Goal: Task Accomplishment & Management: Use online tool/utility

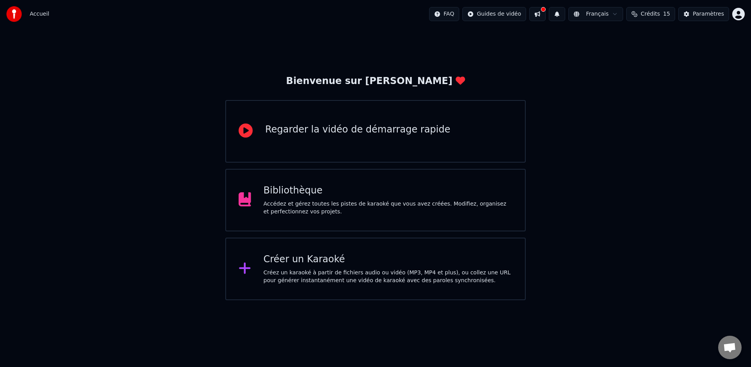
click at [333, 252] on div "Créer un Karaoké Créez un karaoké à partir de fichiers audio ou vidéo (MP3, MP4…" at bounding box center [375, 269] width 300 height 63
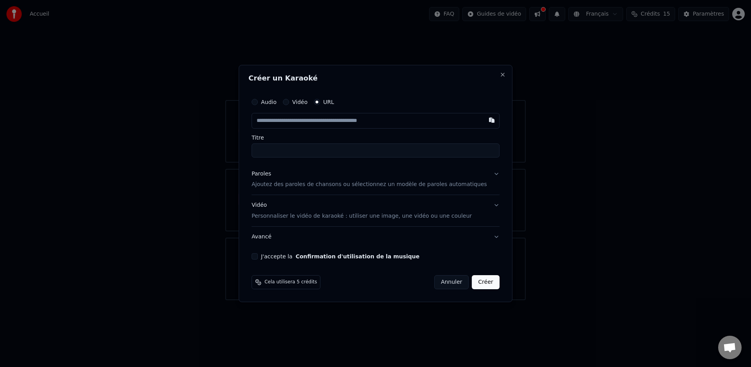
click at [316, 119] on input "text" at bounding box center [375, 121] width 248 height 16
type input "**********"
click at [351, 144] on input "Titre" at bounding box center [375, 151] width 248 height 14
type input "**********"
click at [357, 120] on input "**********" at bounding box center [375, 121] width 248 height 16
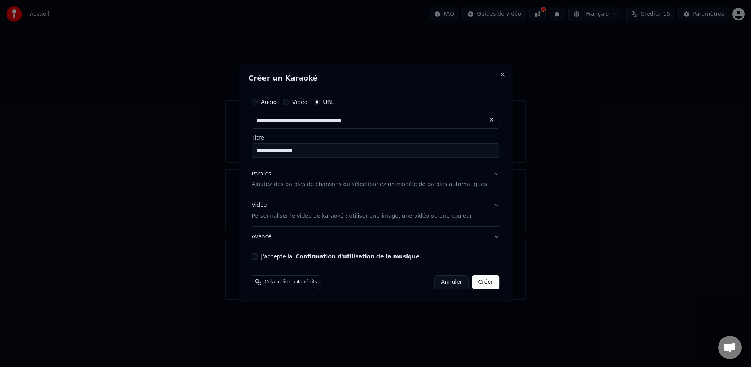
type input "**********"
paste input "**********"
paste input "text"
type input "**********"
click at [355, 134] on div "**********" at bounding box center [375, 125] width 248 height 63
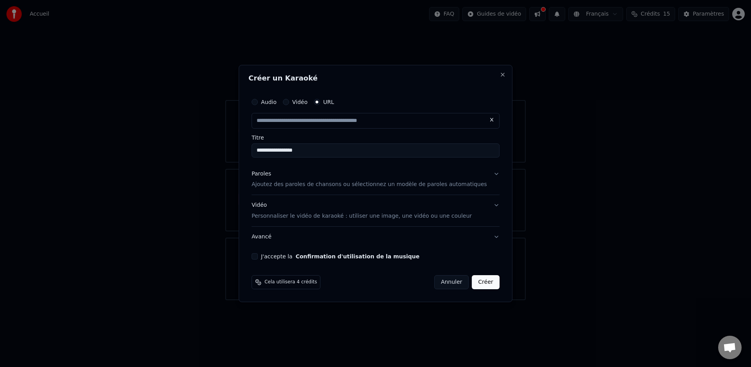
type input "**********"
click at [323, 185] on p "Ajoutez des paroles de chansons ou sélectionnez un modèle de paroles automatiqu…" at bounding box center [368, 185] width 235 height 8
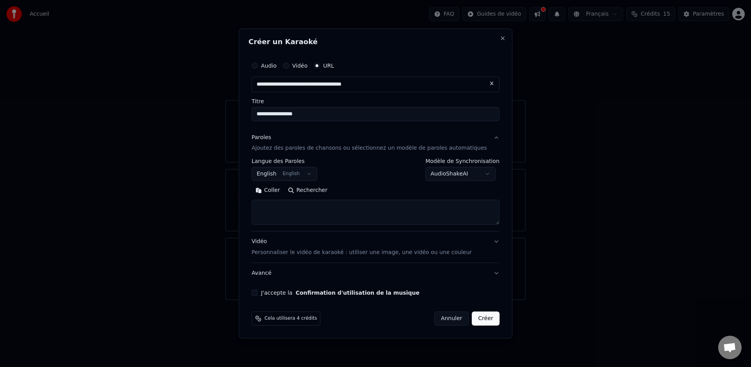
click at [314, 192] on button "Rechercher" at bounding box center [307, 191] width 47 height 13
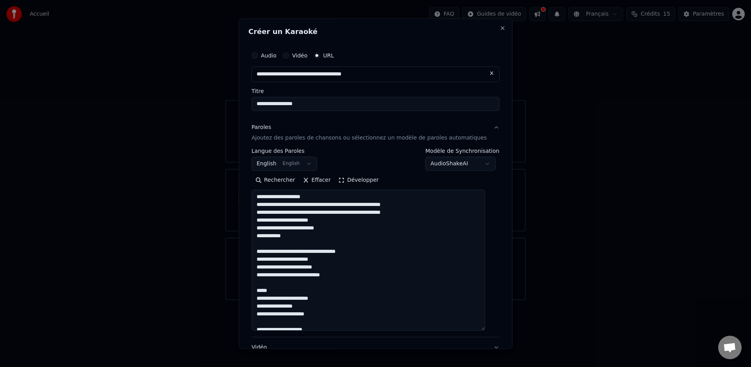
drag, startPoint x: 491, startPoint y: 222, endPoint x: 467, endPoint y: 329, distance: 110.2
click at [467, 329] on textarea "**********" at bounding box center [367, 260] width 233 height 141
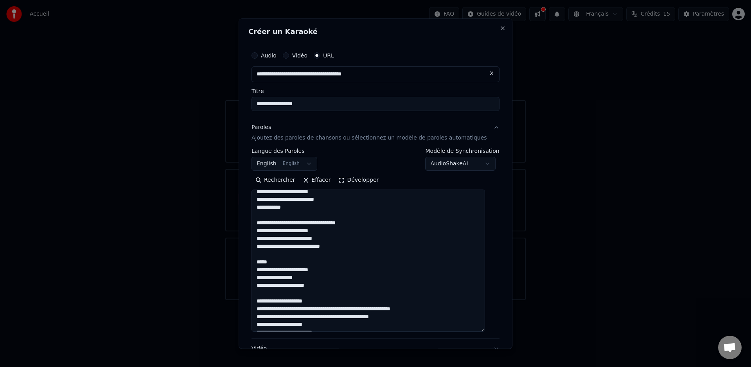
scroll to position [30, 0]
drag, startPoint x: 327, startPoint y: 270, endPoint x: 314, endPoint y: 270, distance: 12.1
click at [314, 270] on textarea "**********" at bounding box center [367, 261] width 233 height 142
click at [330, 285] on textarea "**********" at bounding box center [367, 261] width 233 height 142
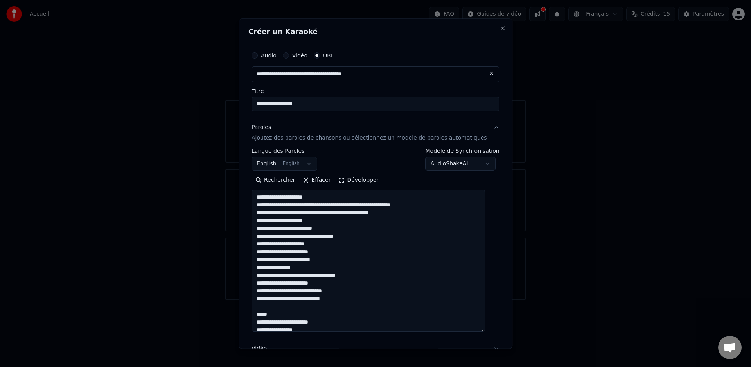
scroll to position [146, 0]
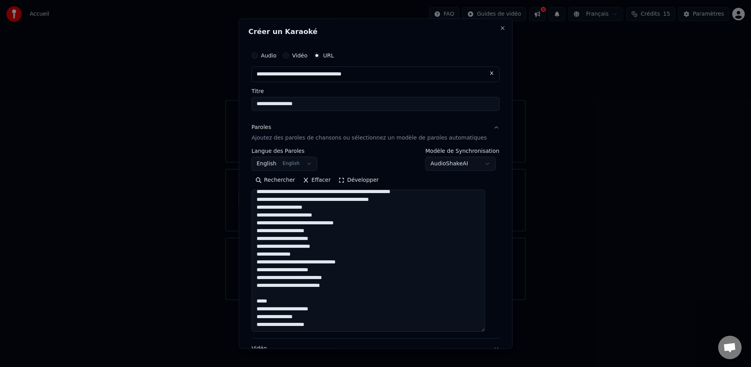
drag, startPoint x: 346, startPoint y: 276, endPoint x: 334, endPoint y: 276, distance: 11.3
click at [334, 276] on textarea "**********" at bounding box center [367, 261] width 233 height 142
drag, startPoint x: 323, startPoint y: 310, endPoint x: 333, endPoint y: 322, distance: 15.8
click at [314, 310] on textarea "**********" at bounding box center [367, 261] width 233 height 142
drag, startPoint x: 327, startPoint y: 326, endPoint x: 311, endPoint y: 326, distance: 16.4
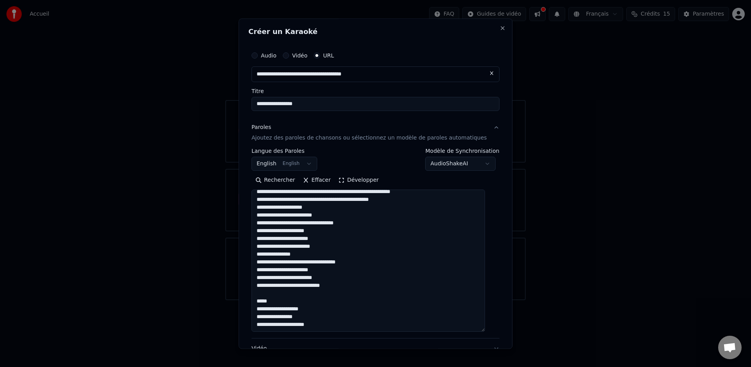
click at [311, 326] on textarea "**********" at bounding box center [367, 261] width 233 height 142
type textarea "**********"
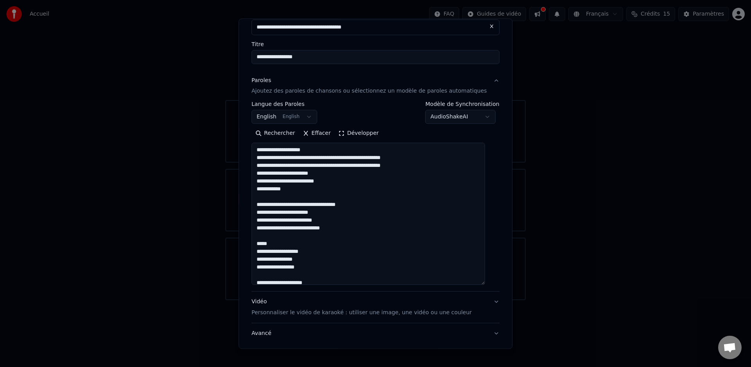
scroll to position [97, 0]
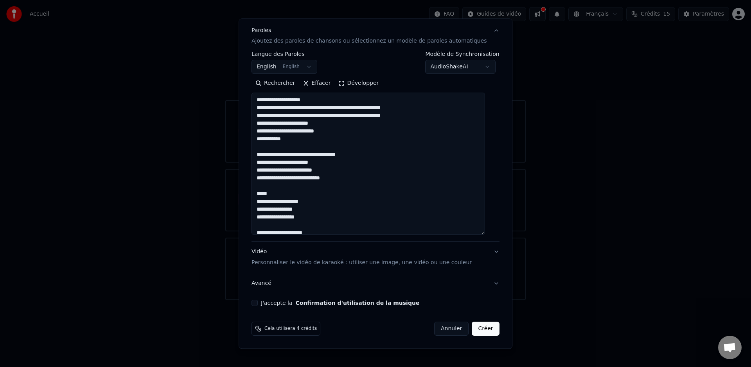
click at [258, 305] on button "J'accepte la Confirmation d'utilisation de la musique" at bounding box center [254, 303] width 6 height 6
click at [472, 328] on button "Créer" at bounding box center [485, 329] width 27 height 14
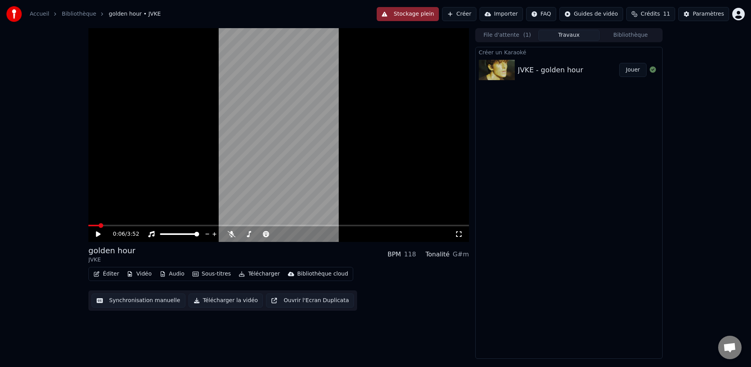
click at [96, 237] on icon at bounding box center [104, 234] width 18 height 6
click at [252, 234] on span at bounding box center [259, 234] width 39 height 2
click at [311, 235] on icon at bounding box center [311, 234] width 7 height 8
click at [277, 235] on span at bounding box center [277, 234] width 5 height 5
click at [330, 235] on icon at bounding box center [328, 234] width 7 height 8
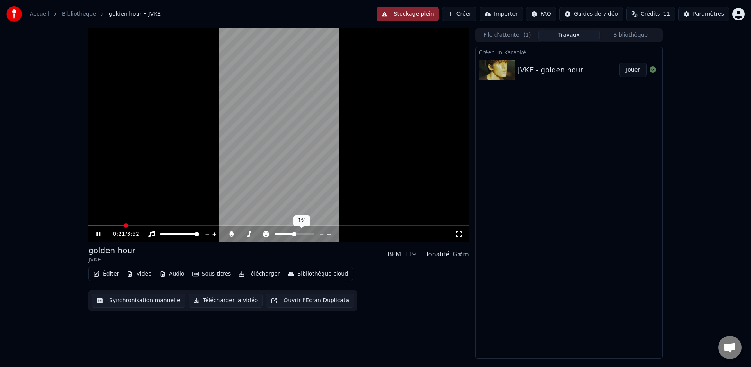
click at [319, 234] on icon at bounding box center [321, 234] width 7 height 8
click at [328, 233] on icon at bounding box center [328, 234] width 7 height 8
click at [323, 253] on div "golden hour JVKE BPM 119 Tonalité G#m" at bounding box center [278, 254] width 381 height 19
click at [279, 235] on span at bounding box center [277, 234] width 5 height 5
click at [209, 274] on button "Sous-titres" at bounding box center [211, 274] width 45 height 11
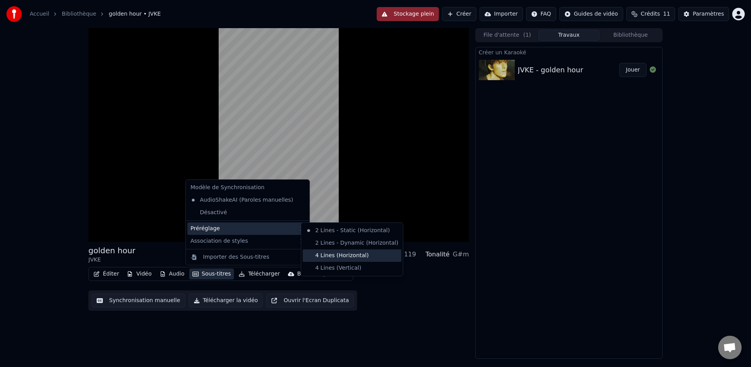
click at [347, 260] on div "4 Lines (Horizontal)" at bounding box center [352, 256] width 99 height 13
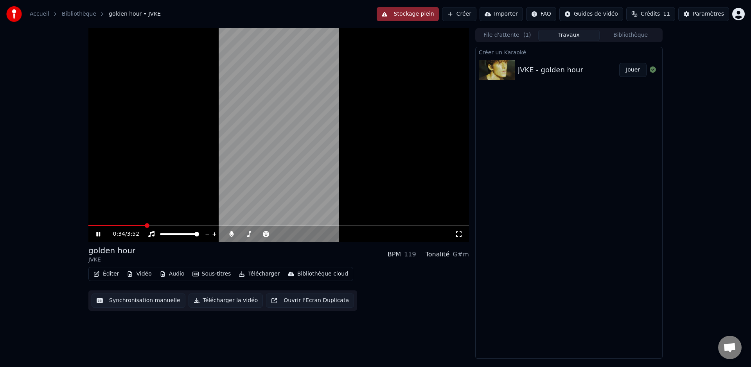
click at [210, 273] on button "Sous-titres" at bounding box center [211, 274] width 45 height 11
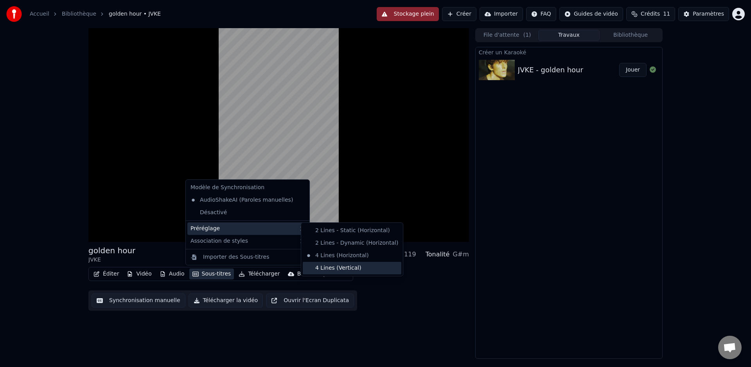
click at [337, 267] on div "4 Lines (Vertical)" at bounding box center [352, 268] width 99 height 13
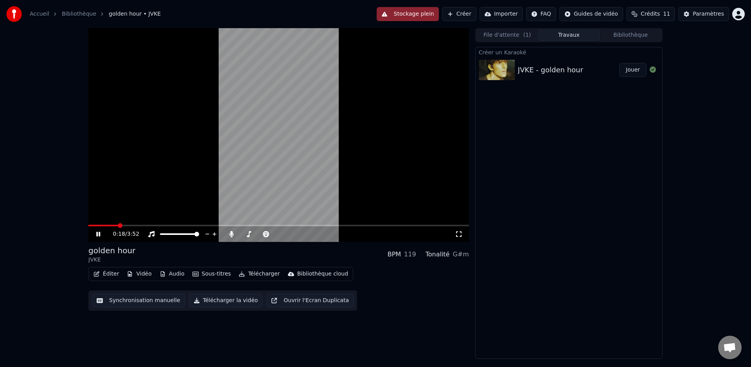
click at [117, 225] on span at bounding box center [102, 226] width 29 height 2
click at [106, 226] on span at bounding box center [97, 226] width 18 height 2
click at [98, 236] on icon at bounding box center [104, 234] width 18 height 6
click at [98, 236] on icon at bounding box center [98, 234] width 5 height 5
click at [233, 227] on div "1:11 / 3:52" at bounding box center [278, 234] width 381 height 16
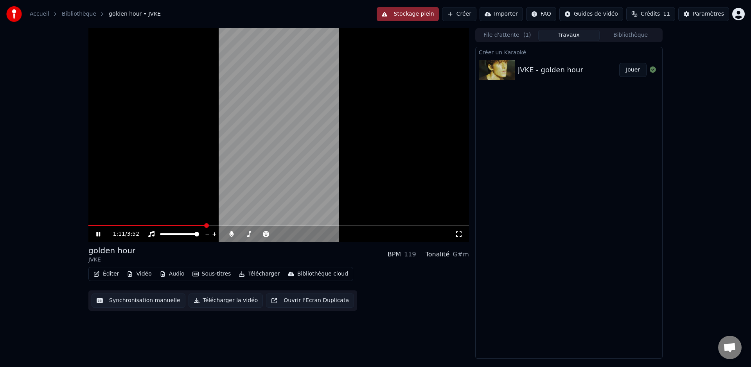
click at [239, 224] on video at bounding box center [278, 135] width 381 height 214
click at [296, 224] on span at bounding box center [293, 225] width 5 height 5
click at [98, 234] on icon at bounding box center [98, 234] width 5 height 5
click at [397, 225] on span at bounding box center [278, 226] width 381 height 2
click at [437, 224] on video at bounding box center [278, 135] width 381 height 214
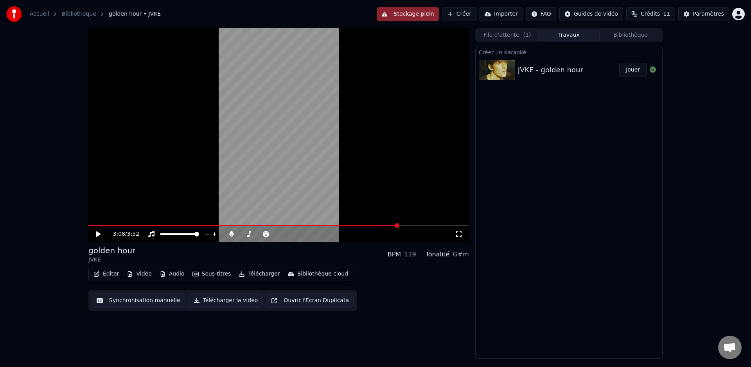
click at [437, 225] on span at bounding box center [278, 226] width 381 height 2
click at [357, 225] on span at bounding box center [222, 226] width 269 height 2
click at [95, 235] on icon at bounding box center [104, 234] width 18 height 6
click at [150, 296] on button "Synchronisation manuelle" at bounding box center [139, 301] width 94 height 14
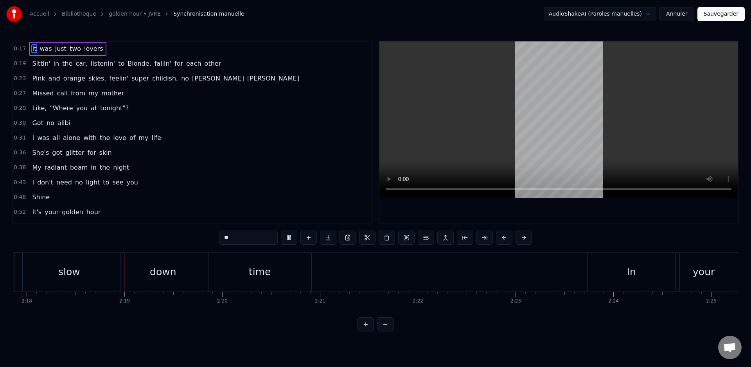
scroll to position [0, 13480]
click at [295, 239] on button at bounding box center [289, 238] width 16 height 14
click at [297, 273] on div "time" at bounding box center [258, 272] width 103 height 39
type input "****"
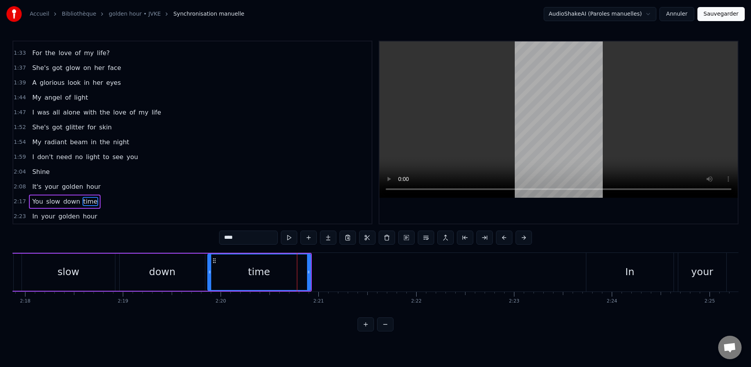
scroll to position [293, 0]
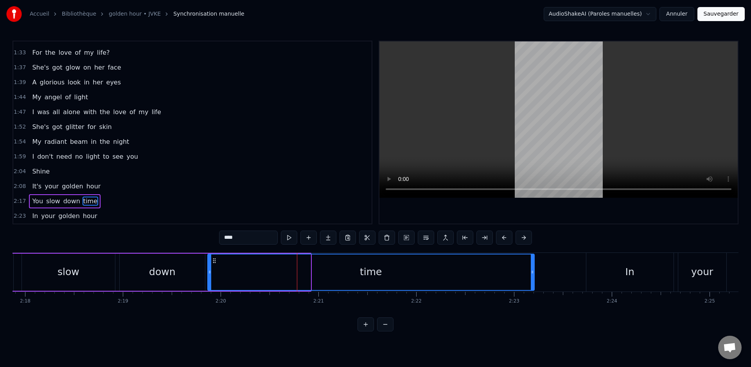
drag, startPoint x: 309, startPoint y: 276, endPoint x: 532, endPoint y: 295, distance: 224.1
click at [532, 295] on div "It was just two lovers Sittin' in the car, listenin' to Blonde, fallin' for eac…" at bounding box center [376, 282] width 726 height 59
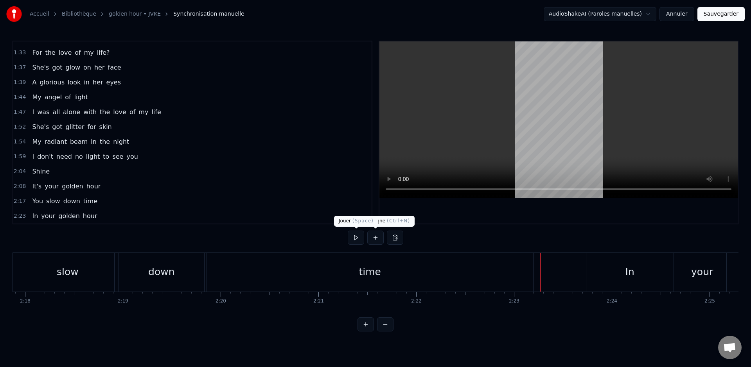
click at [355, 238] on button at bounding box center [356, 238] width 16 height 14
click at [190, 277] on div "down" at bounding box center [161, 272] width 85 height 39
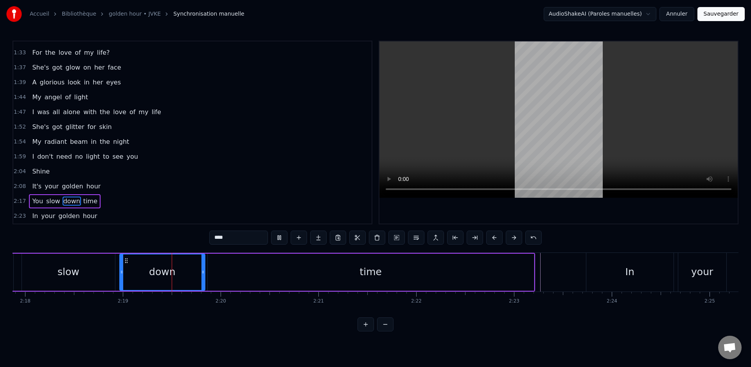
click at [188, 238] on div "0:17 It was just two lovers 0:19 Sittin' in the car, listenin' to Blonde, falli…" at bounding box center [376, 186] width 726 height 291
click at [191, 241] on div "0:17 It was just two lovers 0:19 Sittin' in the car, listenin' to Blonde, falli…" at bounding box center [376, 186] width 726 height 291
click at [204, 306] on div "It was just two lovers Sittin' in the car, listenin' to Blonde, fallin' for eac…" at bounding box center [376, 282] width 726 height 59
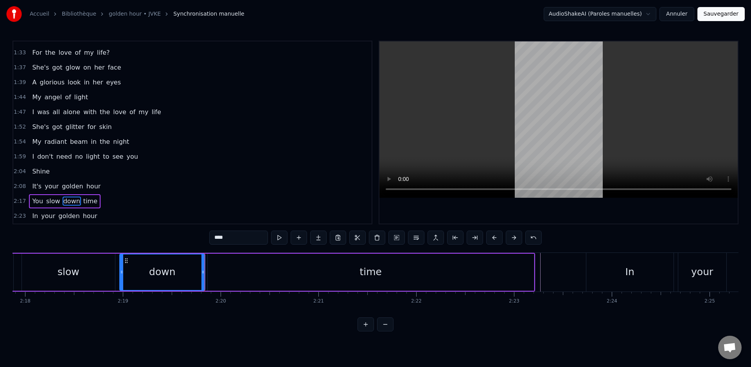
click at [204, 306] on div "It was just two lovers Sittin' in the car, listenin' to Blonde, fallin' for eac…" at bounding box center [376, 282] width 726 height 59
click at [127, 203] on div "2:17 You slow down time" at bounding box center [192, 201] width 358 height 15
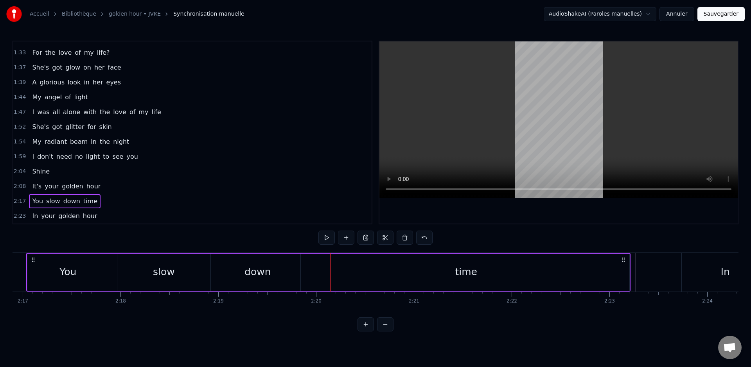
scroll to position [0, 13359]
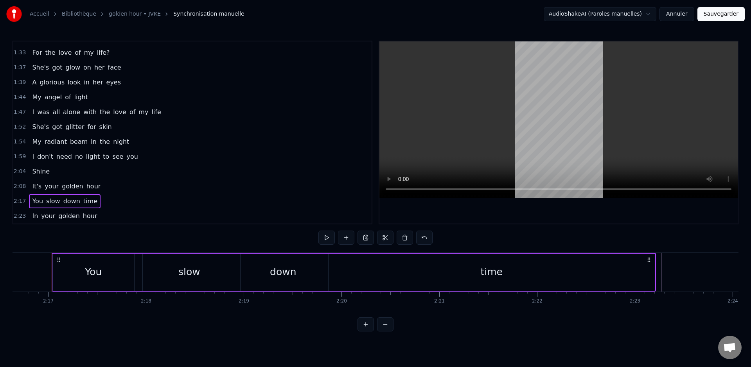
click at [132, 217] on div "2:23 In your golden hour" at bounding box center [192, 216] width 358 height 15
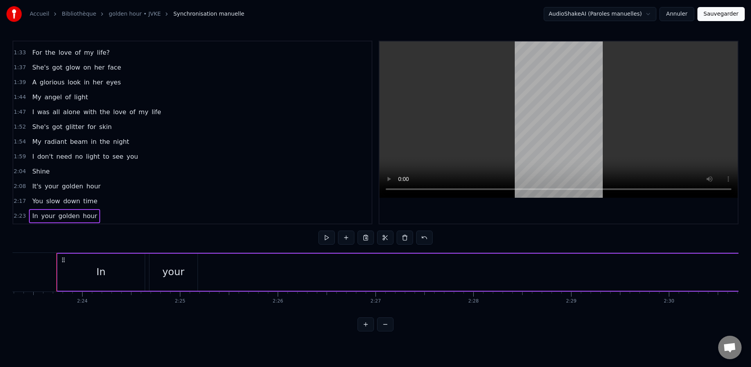
scroll to position [0, 14014]
click at [65, 197] on span "down" at bounding box center [72, 201] width 18 height 9
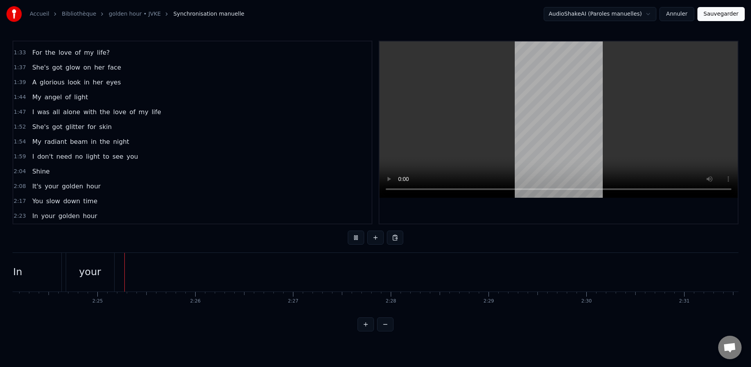
scroll to position [0, 14095]
click at [354, 237] on button at bounding box center [356, 238] width 16 height 14
click at [31, 220] on span "In" at bounding box center [34, 216] width 7 height 9
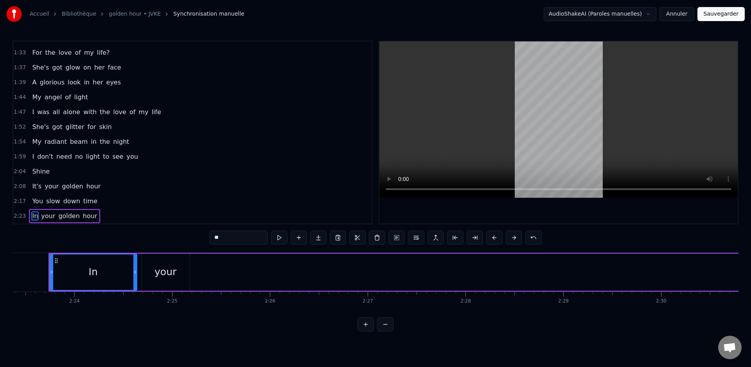
scroll to position [0, 14014]
drag, startPoint x: 94, startPoint y: 275, endPoint x: 63, endPoint y: 268, distance: 31.2
click at [68, 273] on div "In" at bounding box center [96, 273] width 86 height 36
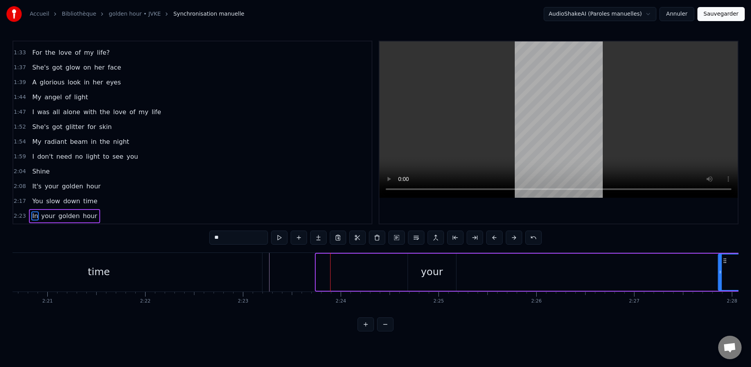
scroll to position [0, 13758]
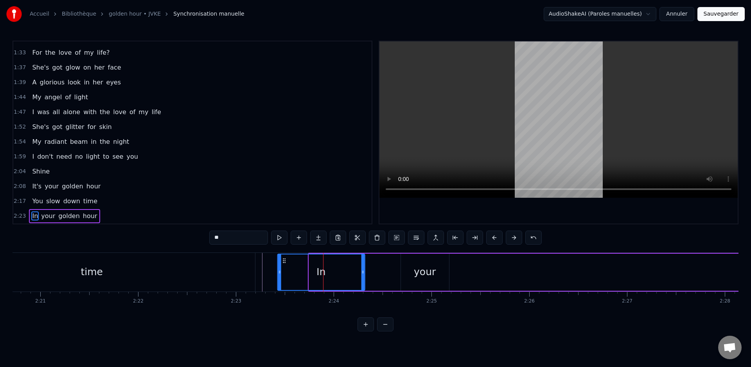
drag, startPoint x: 58, startPoint y: 260, endPoint x: 293, endPoint y: 274, distance: 235.9
click at [294, 274] on div "In" at bounding box center [321, 273] width 86 height 36
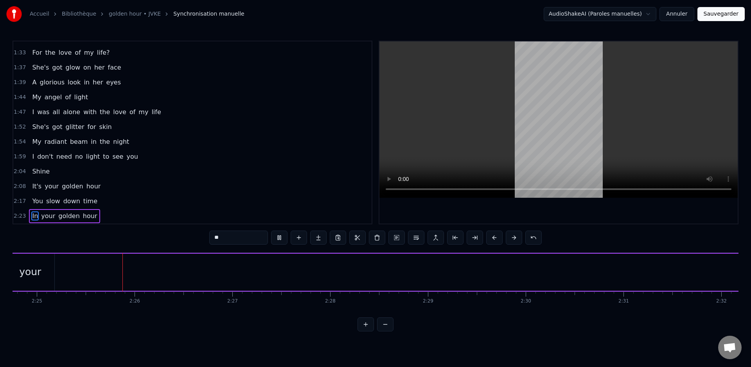
scroll to position [0, 14164]
click at [66, 218] on span "golden" at bounding box center [68, 216] width 23 height 9
type input "******"
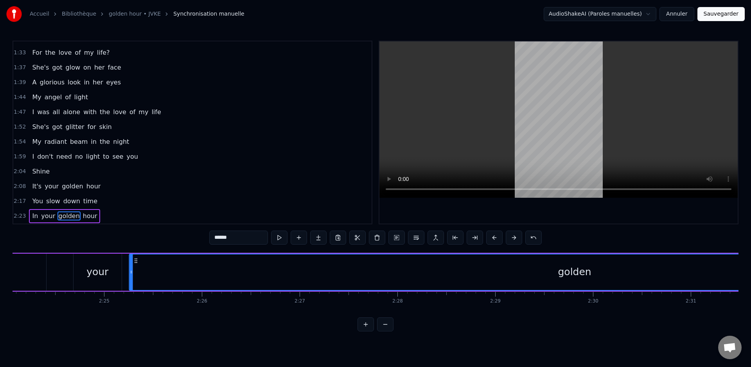
scroll to position [0, 14072]
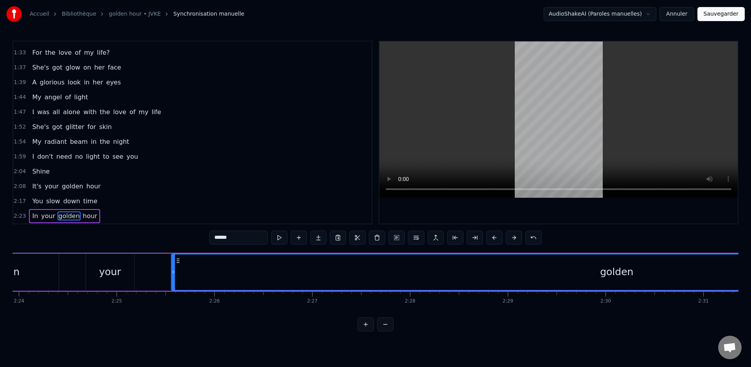
drag, startPoint x: 59, startPoint y: 262, endPoint x: 179, endPoint y: 278, distance: 120.4
click at [179, 278] on div "golden" at bounding box center [617, 273] width 890 height 36
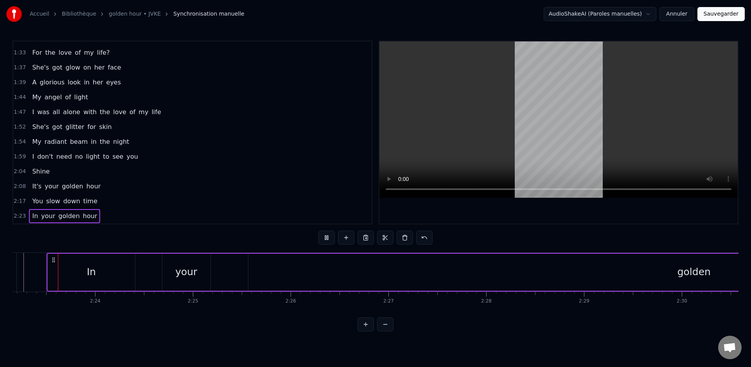
scroll to position [0, 13991]
click at [388, 332] on button at bounding box center [385, 325] width 16 height 14
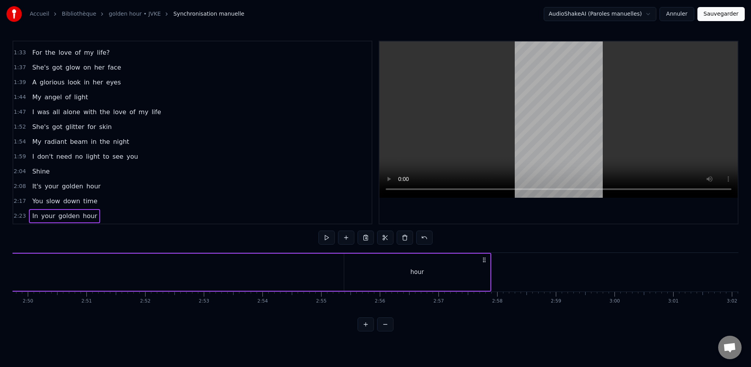
scroll to position [0, 9891]
click at [62, 217] on span "golden" at bounding box center [68, 216] width 23 height 9
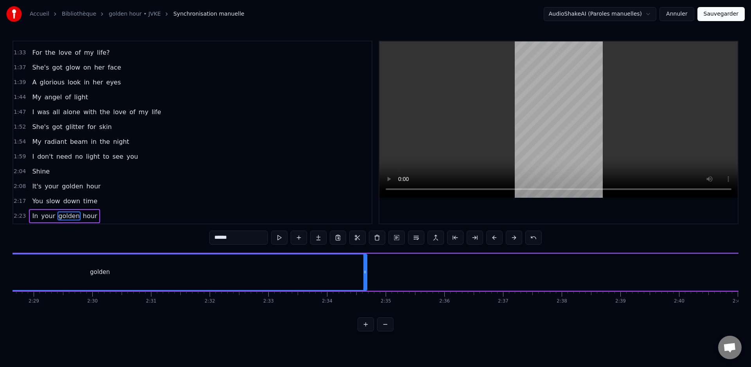
scroll to position [0, 8500]
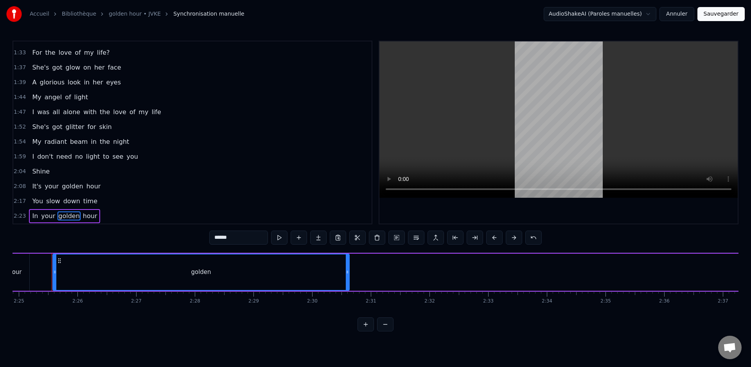
drag, startPoint x: 580, startPoint y: 274, endPoint x: 255, endPoint y: 283, distance: 325.1
click at [321, 290] on div "golden" at bounding box center [201, 272] width 298 height 37
click at [51, 247] on div "0:17 It was just two lovers 0:19 Sittin' in the car, listenin' to Blonde, falli…" at bounding box center [376, 186] width 726 height 291
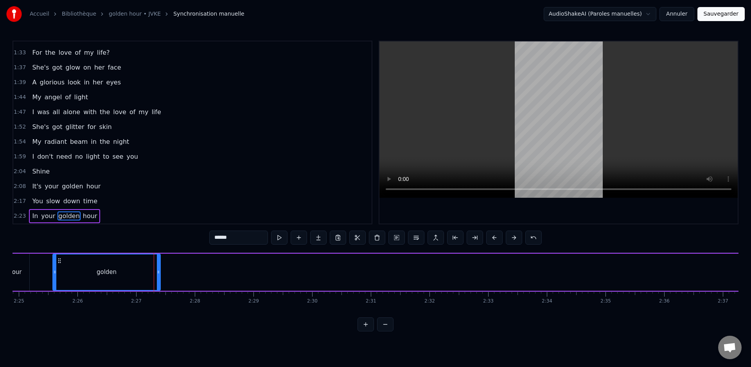
drag, startPoint x: 320, startPoint y: 271, endPoint x: 158, endPoint y: 278, distance: 162.4
click at [158, 278] on div at bounding box center [158, 273] width 3 height 36
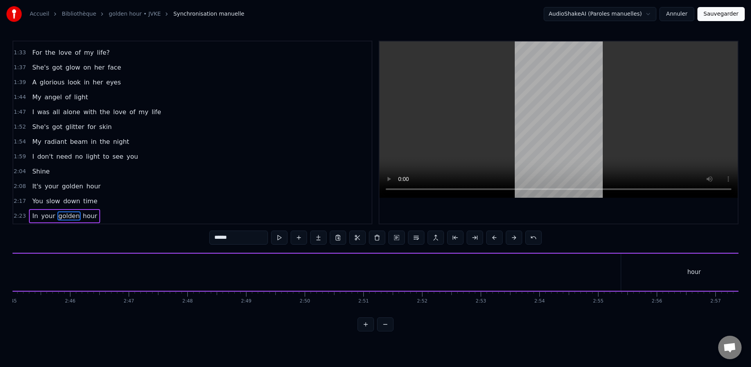
scroll to position [0, 9680]
drag, startPoint x: 634, startPoint y: 277, endPoint x: 465, endPoint y: 269, distance: 169.1
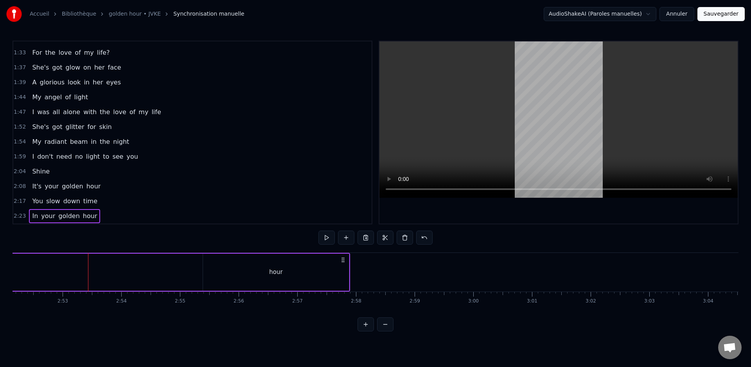
scroll to position [0, 10135]
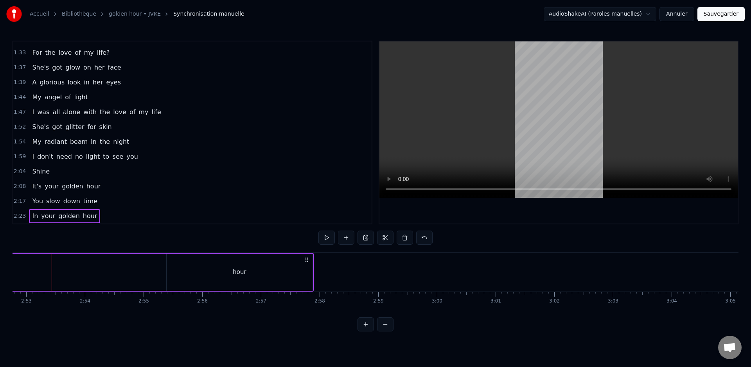
click at [84, 217] on span "hour" at bounding box center [90, 216] width 16 height 9
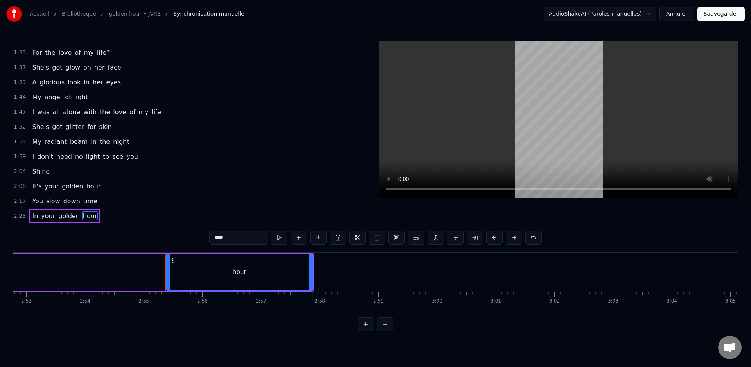
drag, startPoint x: 239, startPoint y: 281, endPoint x: 220, endPoint y: 281, distance: 19.6
click at [220, 281] on div "hour" at bounding box center [239, 273] width 145 height 36
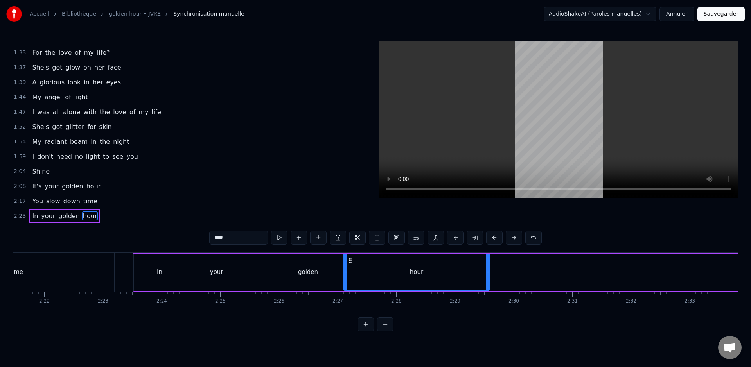
scroll to position [0, 8273]
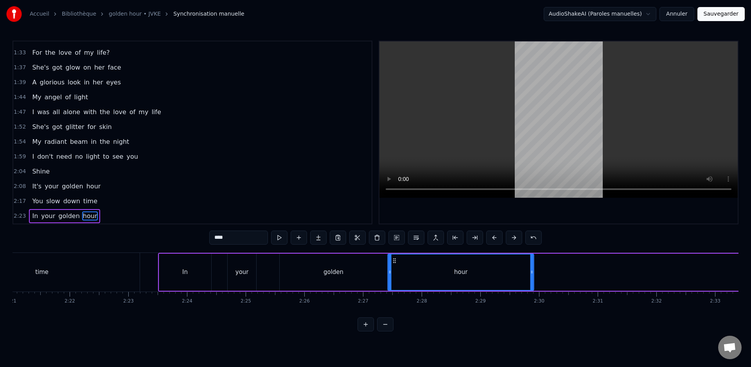
drag, startPoint x: 174, startPoint y: 260, endPoint x: 395, endPoint y: 279, distance: 222.2
click at [395, 279] on div "hour" at bounding box center [460, 273] width 145 height 36
click at [66, 217] on span "golden" at bounding box center [68, 216] width 23 height 9
type input "******"
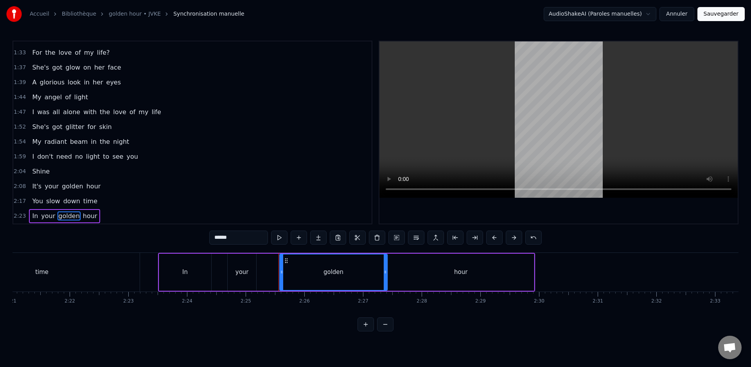
drag, startPoint x: 39, startPoint y: 221, endPoint x: 45, endPoint y: 221, distance: 6.6
click at [40, 221] on span "your" at bounding box center [48, 216] width 16 height 9
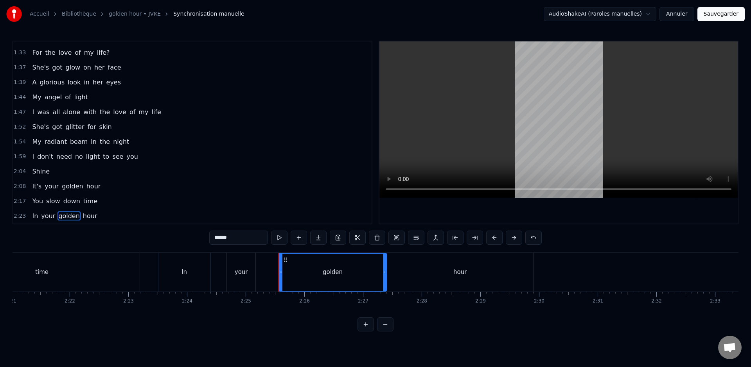
click at [114, 214] on div "2:23 In your golden hour" at bounding box center [192, 216] width 358 height 15
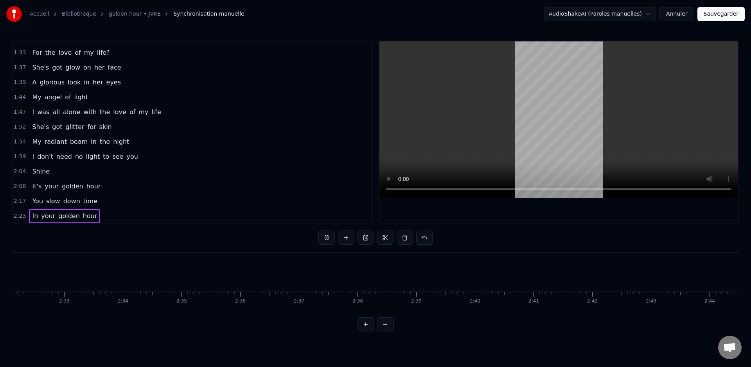
scroll to position [0, 8924]
click at [705, 13] on button "Sauvegarder" at bounding box center [720, 14] width 47 height 14
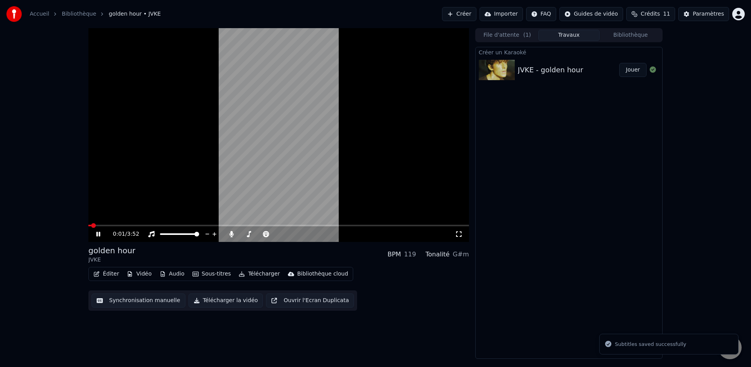
click at [255, 274] on button "Télécharger" at bounding box center [258, 274] width 47 height 11
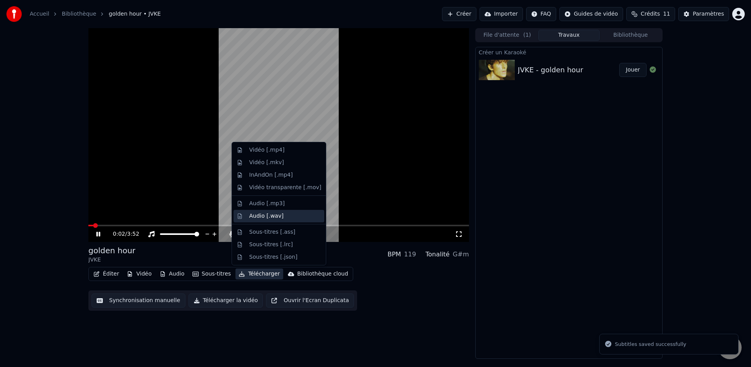
click at [284, 215] on div "Audio [.wav]" at bounding box center [285, 216] width 72 height 8
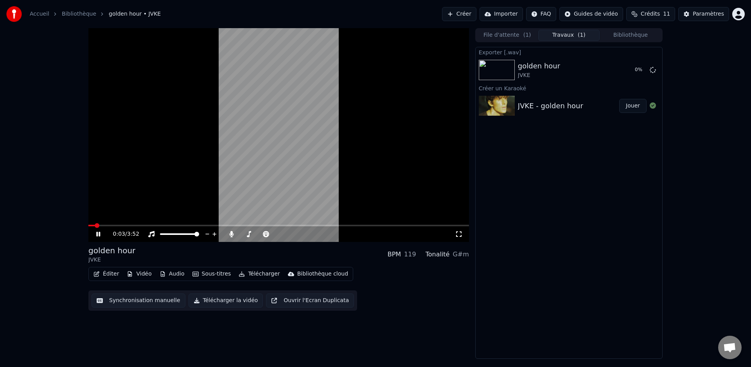
click at [262, 273] on button "Télécharger" at bounding box center [258, 274] width 47 height 11
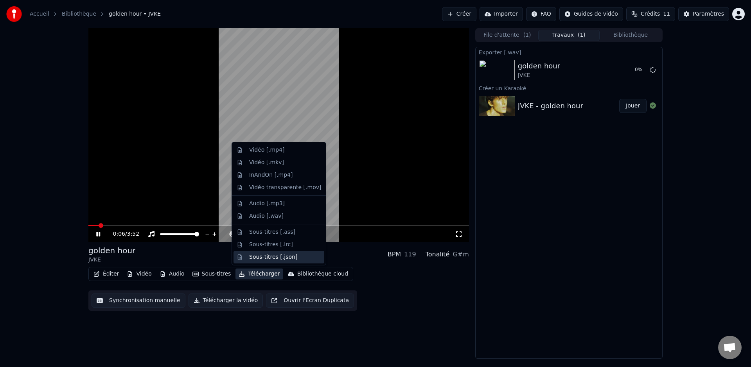
click at [293, 256] on div "Sous-titres [.json]" at bounding box center [273, 257] width 48 height 8
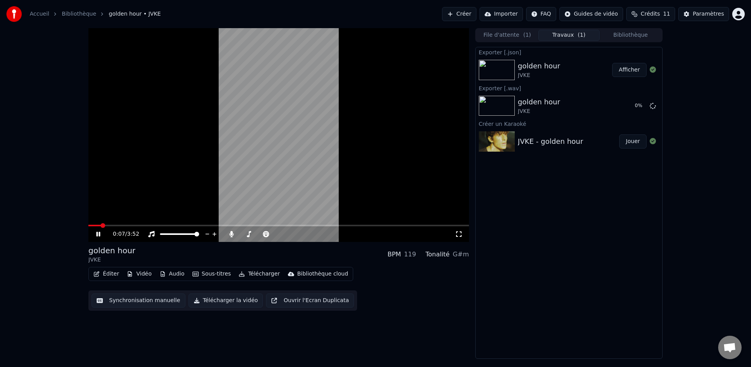
click at [97, 233] on icon at bounding box center [98, 234] width 4 height 5
click at [95, 235] on icon at bounding box center [104, 234] width 18 height 6
drag, startPoint x: 262, startPoint y: 235, endPoint x: 257, endPoint y: 235, distance: 5.5
click at [257, 234] on div at bounding box center [266, 234] width 63 height 8
click at [250, 235] on span at bounding box center [245, 234] width 11 height 2
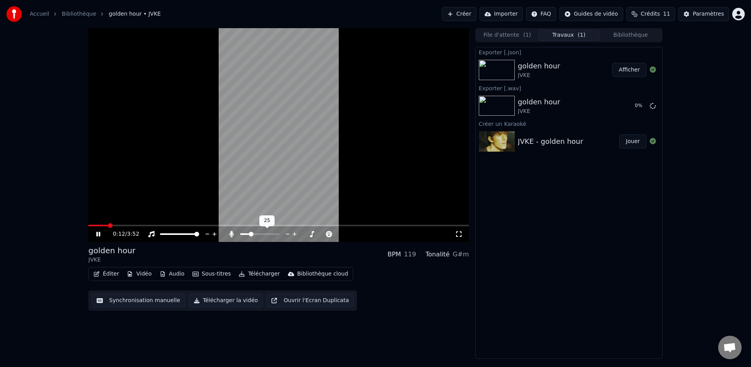
click at [250, 235] on span at bounding box center [251, 234] width 5 height 5
click at [127, 227] on div "0:14 / 3:52" at bounding box center [278, 234] width 381 height 16
click at [149, 225] on span at bounding box center [278, 226] width 381 height 2
click at [95, 236] on icon at bounding box center [104, 234] width 18 height 6
click at [259, 275] on button "Télécharger" at bounding box center [258, 274] width 47 height 11
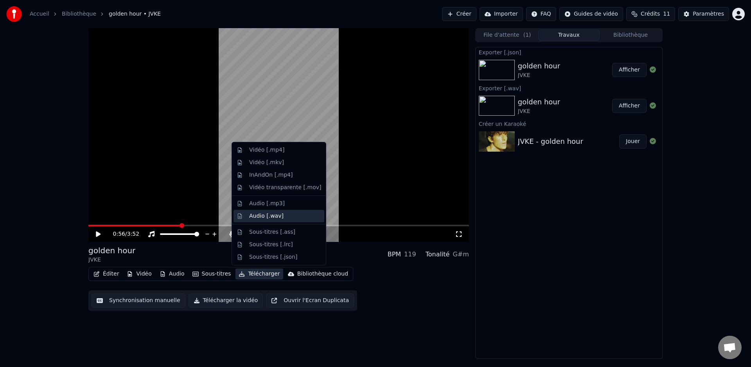
click at [284, 215] on div "Audio [.wav]" at bounding box center [285, 216] width 72 height 8
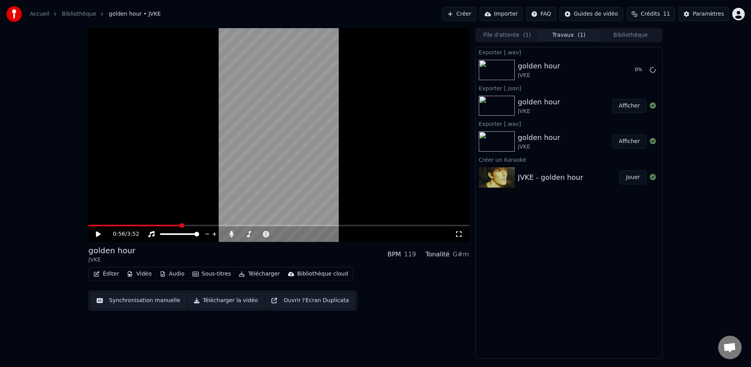
click at [632, 145] on button "Afficher" at bounding box center [629, 142] width 34 height 14
